Goal: Information Seeking & Learning: Check status

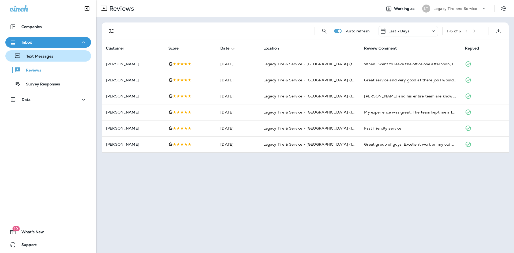
click at [43, 58] on p "Text Messages" at bounding box center [37, 56] width 32 height 5
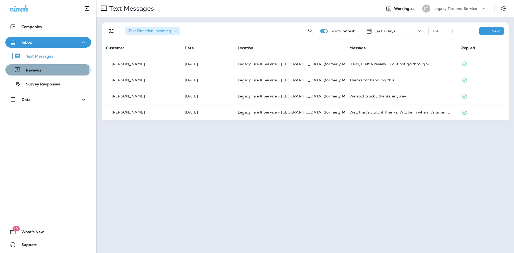
click at [35, 69] on p "Reviews" at bounding box center [31, 70] width 21 height 5
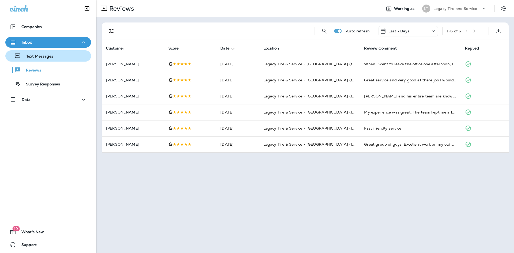
click at [50, 54] on p "Text Messages" at bounding box center [37, 56] width 32 height 5
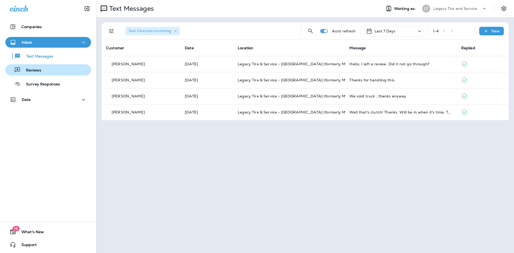
click at [35, 70] on p "Reviews" at bounding box center [31, 70] width 21 height 5
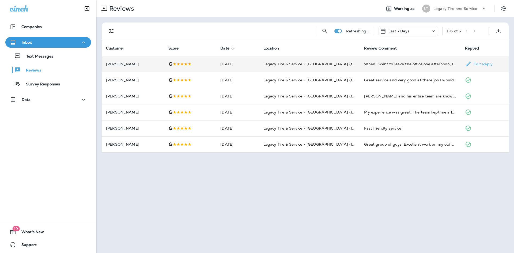
click at [221, 64] on td "[DATE]" at bounding box center [237, 64] width 43 height 16
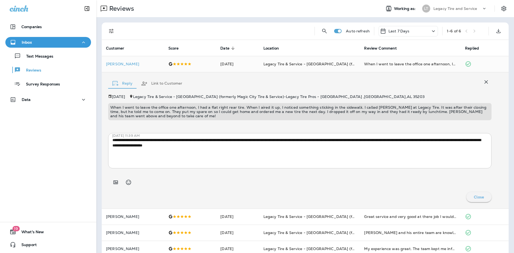
click at [483, 83] on icon "button" at bounding box center [486, 82] width 6 height 6
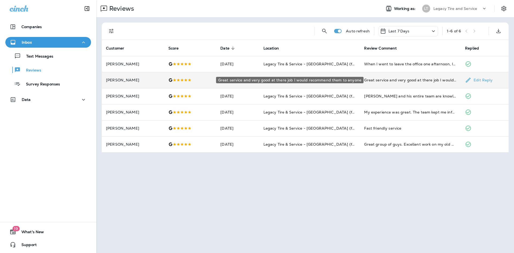
click at [372, 77] on div "Great service and very good at there job I would recommend them to anyone" at bounding box center [410, 79] width 92 height 5
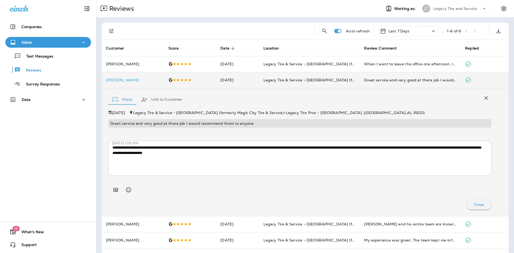
click at [484, 99] on icon "button" at bounding box center [485, 97] width 3 height 3
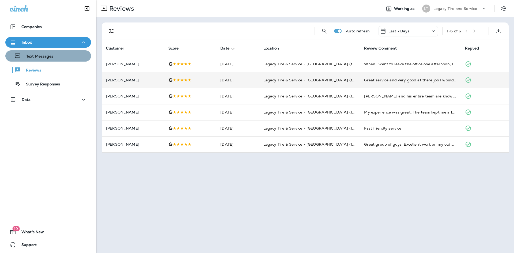
click at [48, 56] on p "Text Messages" at bounding box center [37, 56] width 32 height 5
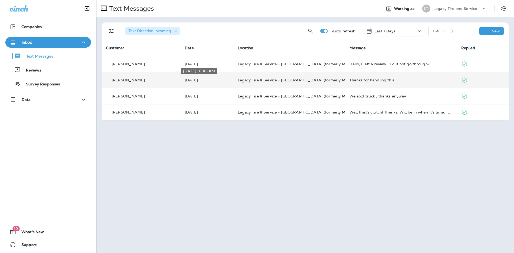
click at [199, 80] on p "[DATE]" at bounding box center [207, 80] width 44 height 4
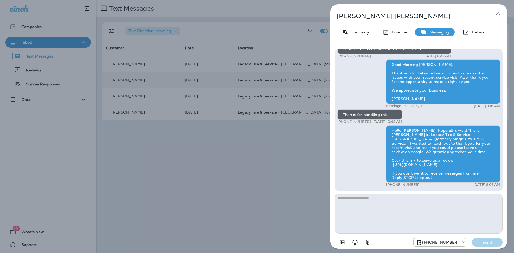
click at [495, 13] on icon "button" at bounding box center [497, 13] width 6 height 6
